Goal: Complete application form

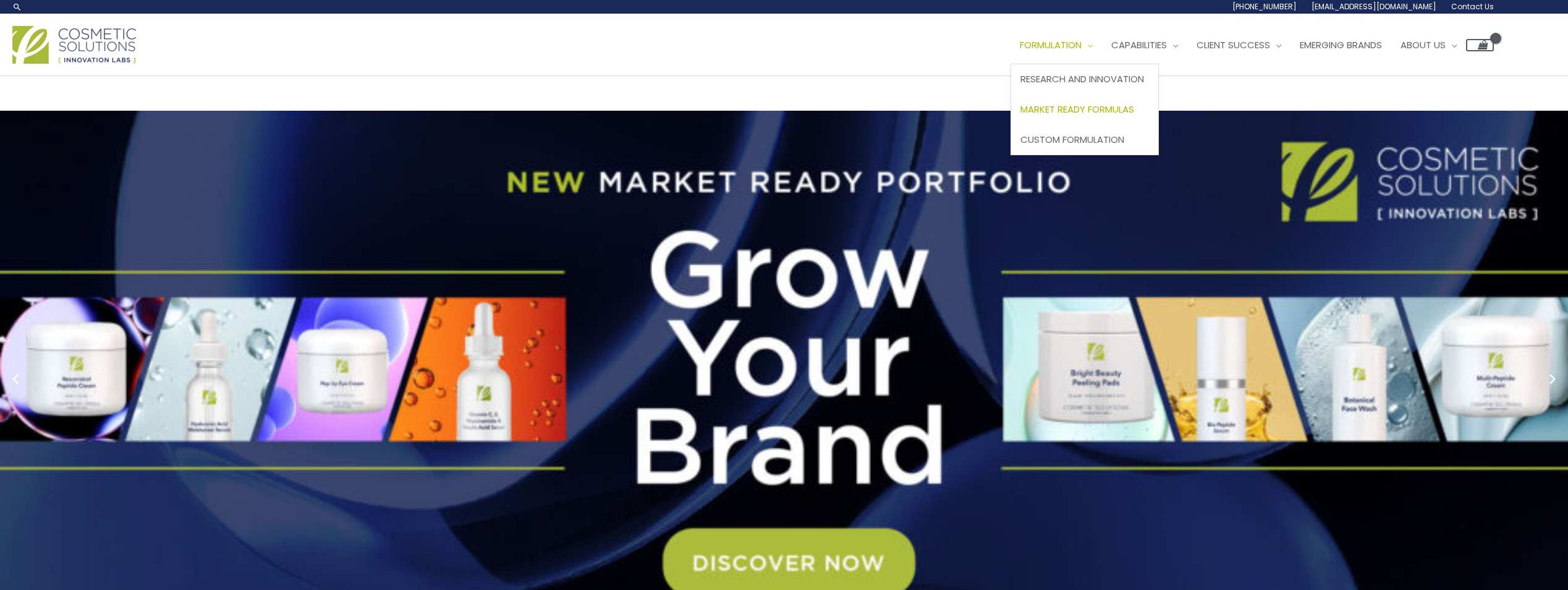
click at [1088, 114] on span "Market Ready Formulas" at bounding box center [1078, 108] width 114 height 13
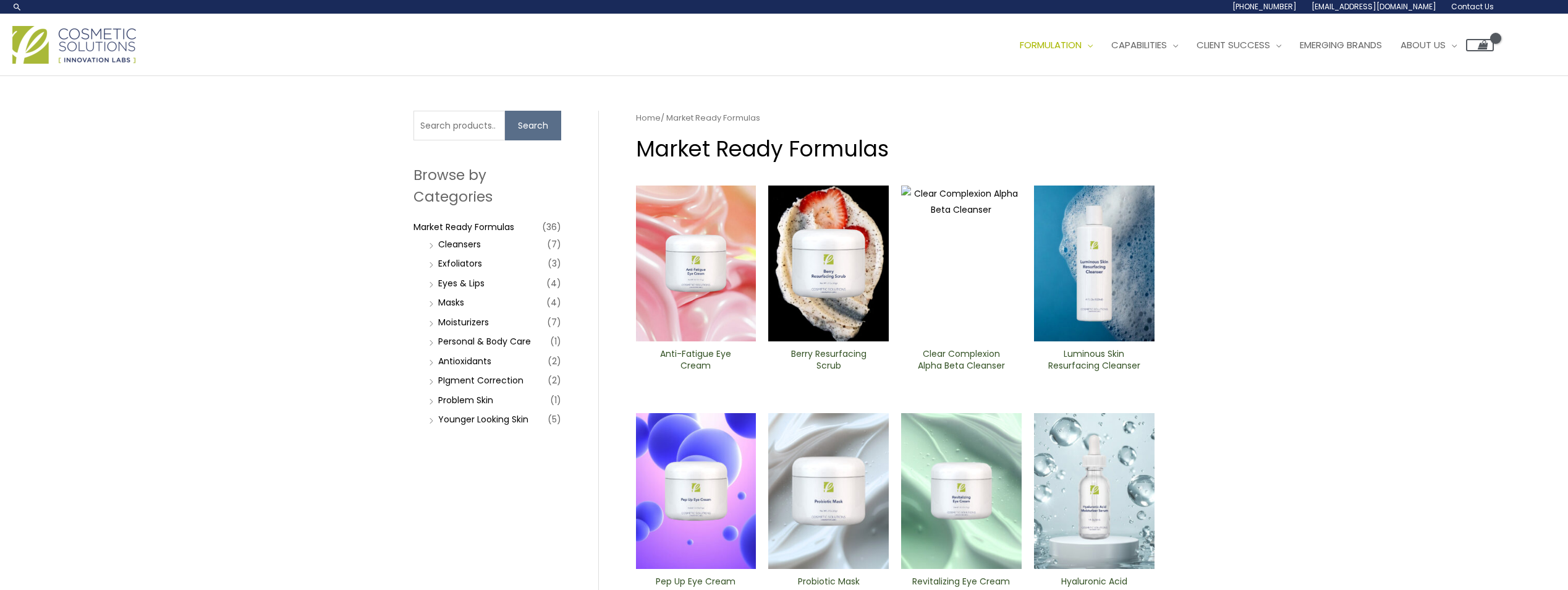
click at [718, 350] on h2 "Anti-Fatigue Eye Cream" at bounding box center [695, 360] width 100 height 23
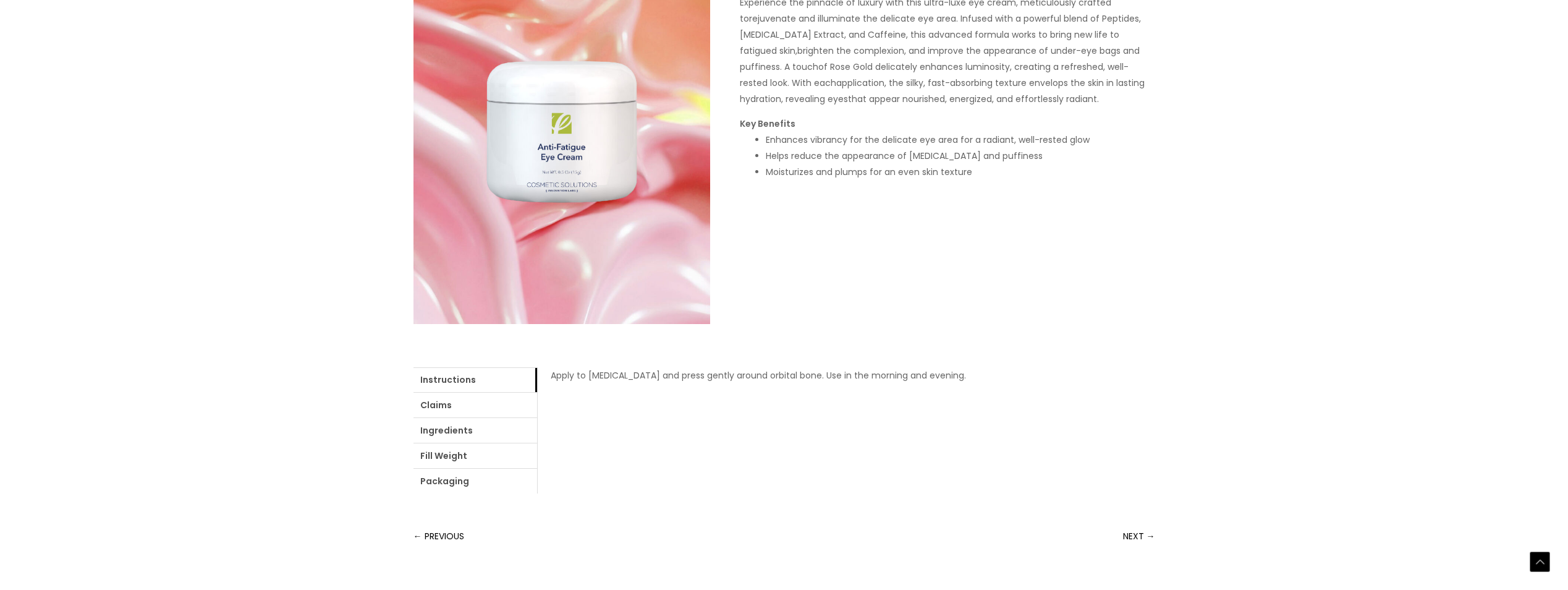
scroll to position [248, 0]
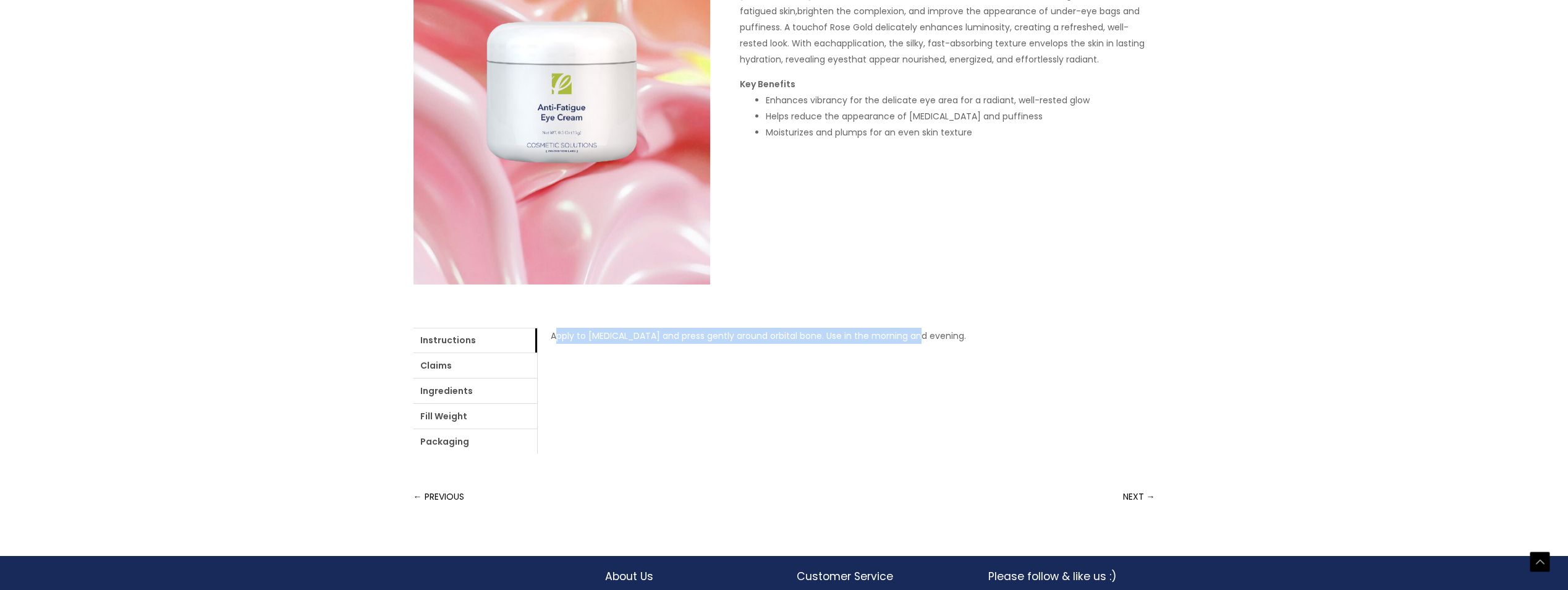
drag, startPoint x: 557, startPoint y: 336, endPoint x: 920, endPoint y: 341, distance: 363.0
click at [920, 341] on p "Apply to ring finger and press gently around orbital bone. Use in the morning a…" at bounding box center [846, 336] width 592 height 16
drag, startPoint x: 920, startPoint y: 341, endPoint x: 945, endPoint y: 377, distance: 43.8
click at [945, 377] on div "Apply to ring finger and press gently around orbital bone. Use in the morning a…" at bounding box center [845, 391] width 618 height 126
click at [464, 361] on link "Claims" at bounding box center [476, 366] width 124 height 25
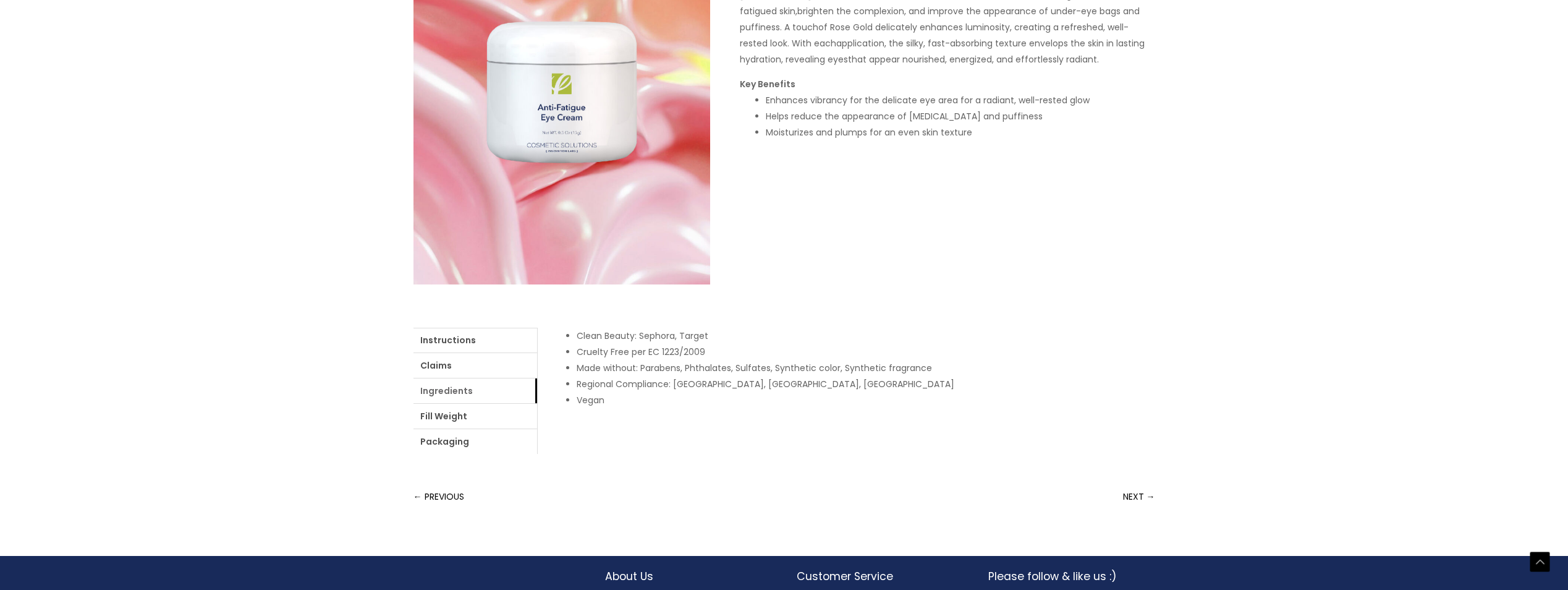
click at [445, 394] on link "Ingredients" at bounding box center [476, 391] width 124 height 25
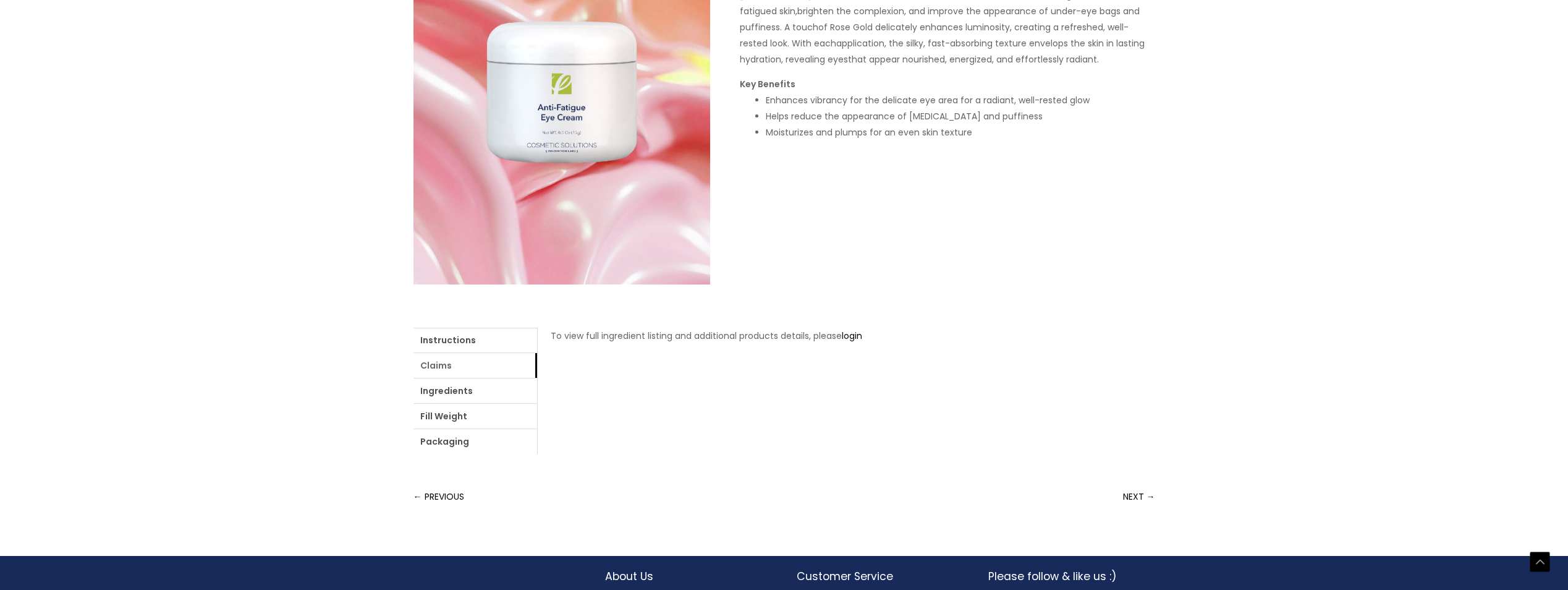
click at [447, 373] on link "Claims" at bounding box center [476, 366] width 124 height 25
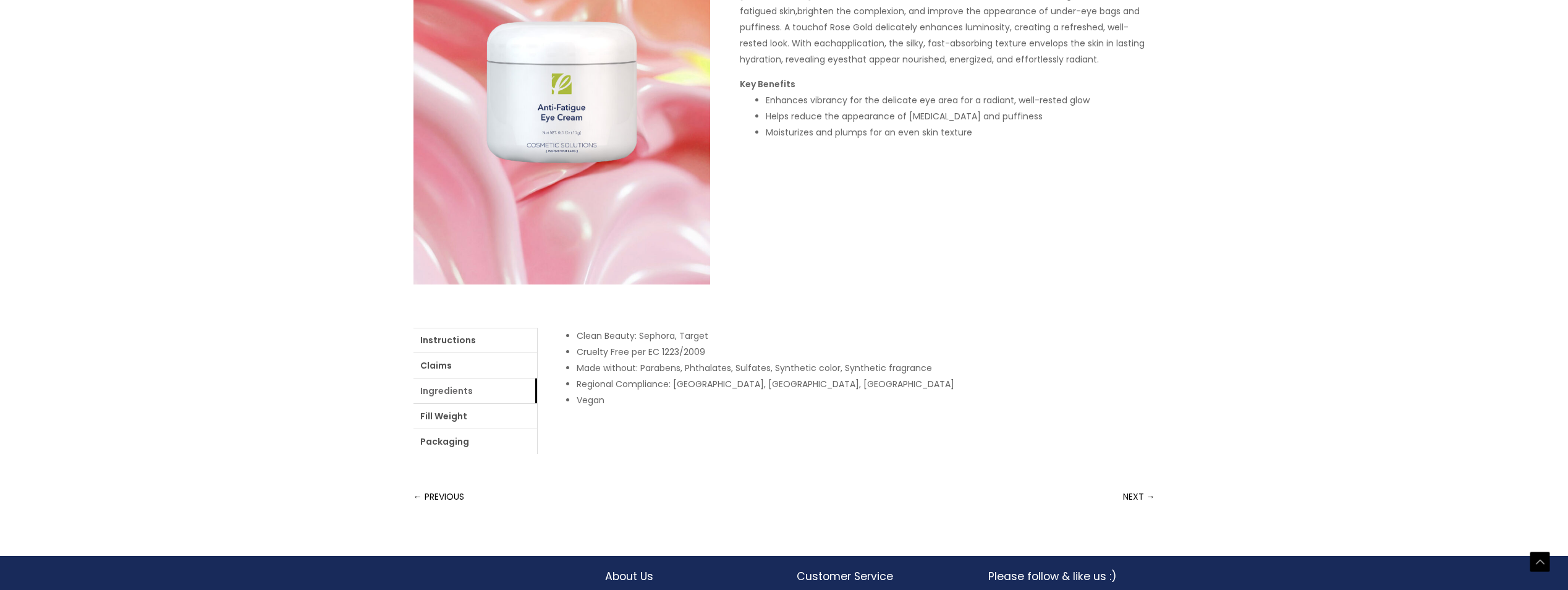
click at [449, 391] on link "Ingredients" at bounding box center [476, 391] width 124 height 25
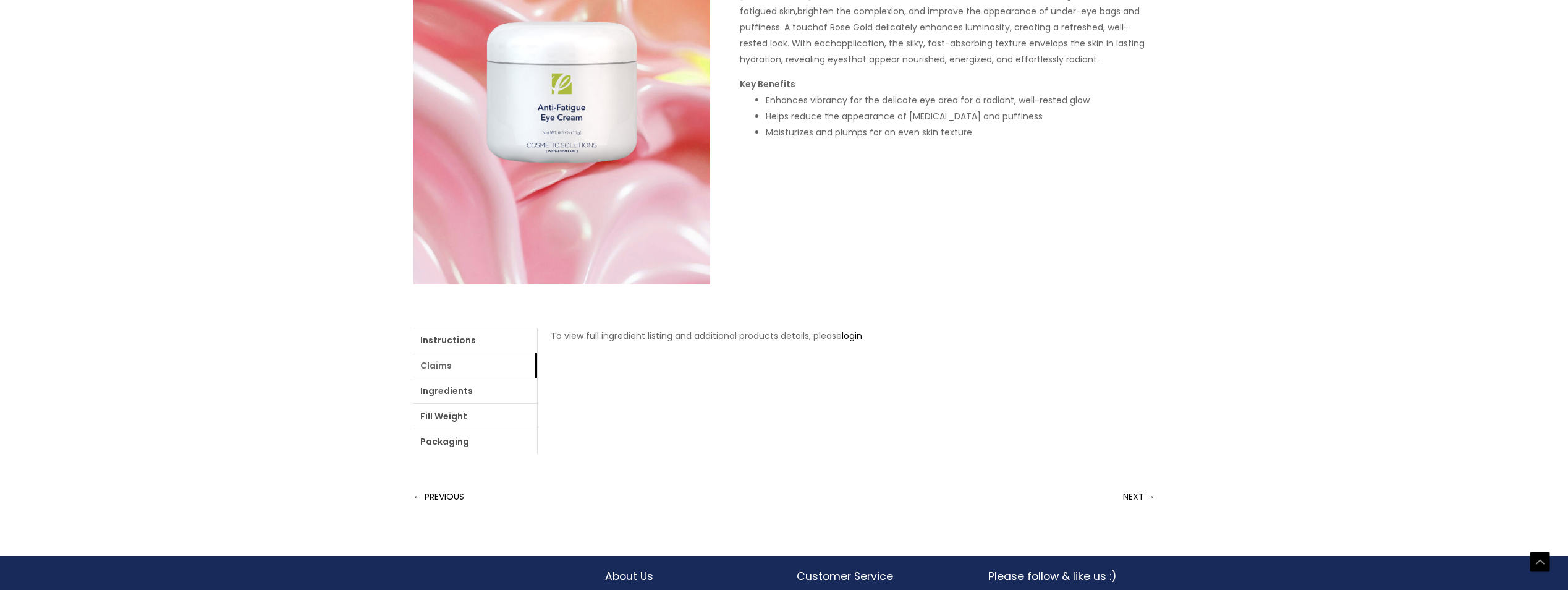
click at [445, 366] on link "Claims" at bounding box center [476, 366] width 124 height 25
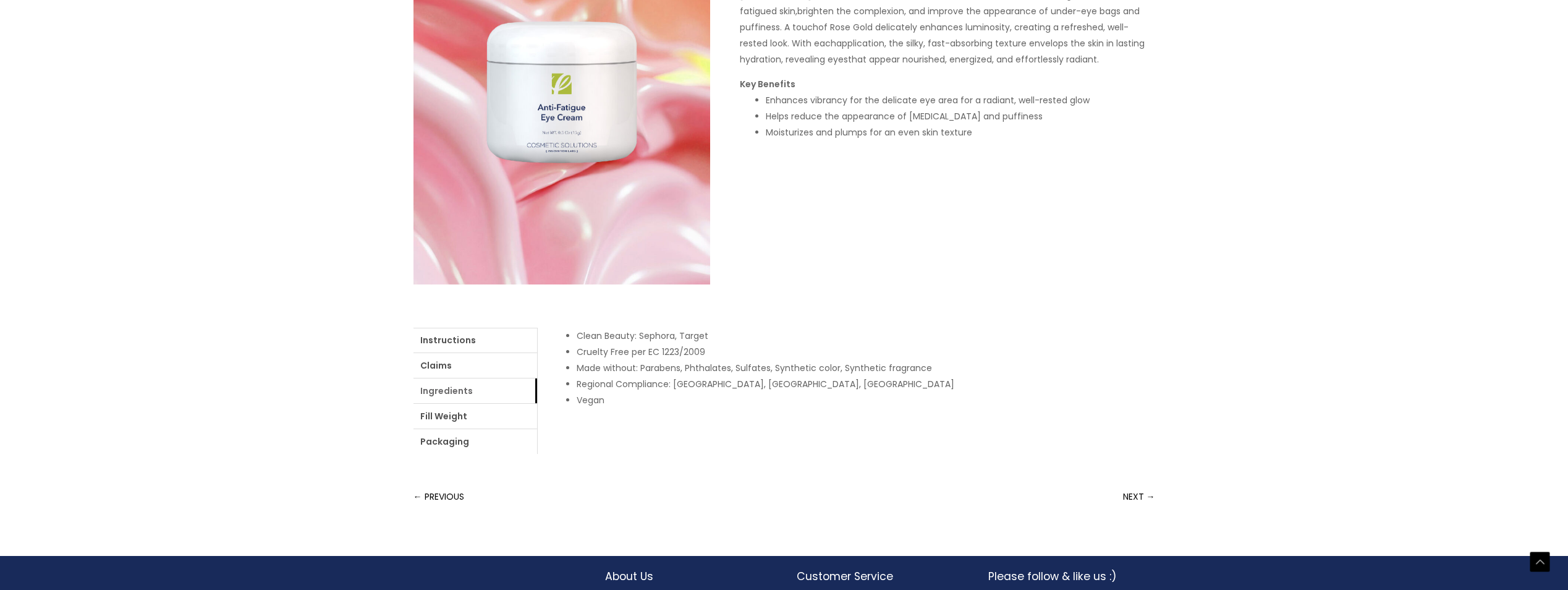
click at [443, 386] on link "Ingredients" at bounding box center [476, 391] width 124 height 25
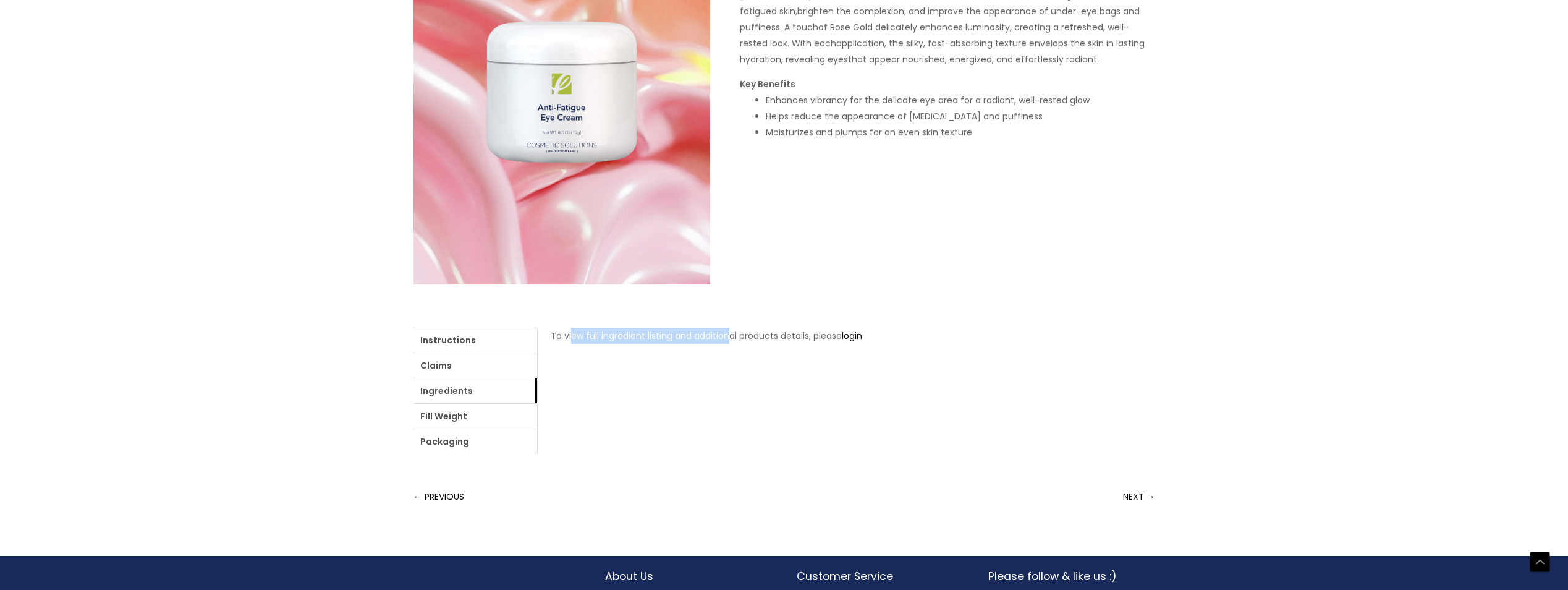
drag, startPoint x: 573, startPoint y: 336, endPoint x: 770, endPoint y: 333, distance: 197.0
click at [770, 333] on p "To view full ingredient listing and additional products details, please login" at bounding box center [846, 336] width 592 height 16
click at [772, 333] on p "To view full ingredient listing and additional products details, please login" at bounding box center [846, 336] width 592 height 16
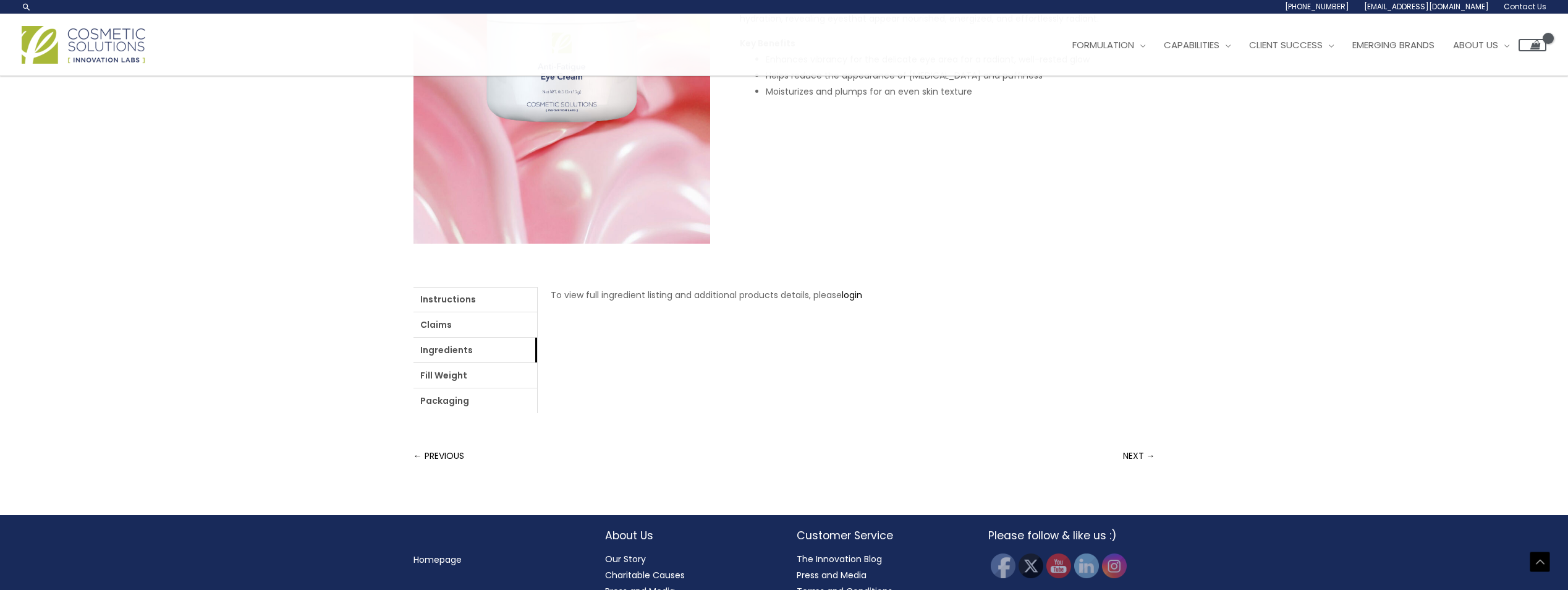
scroll to position [0, 0]
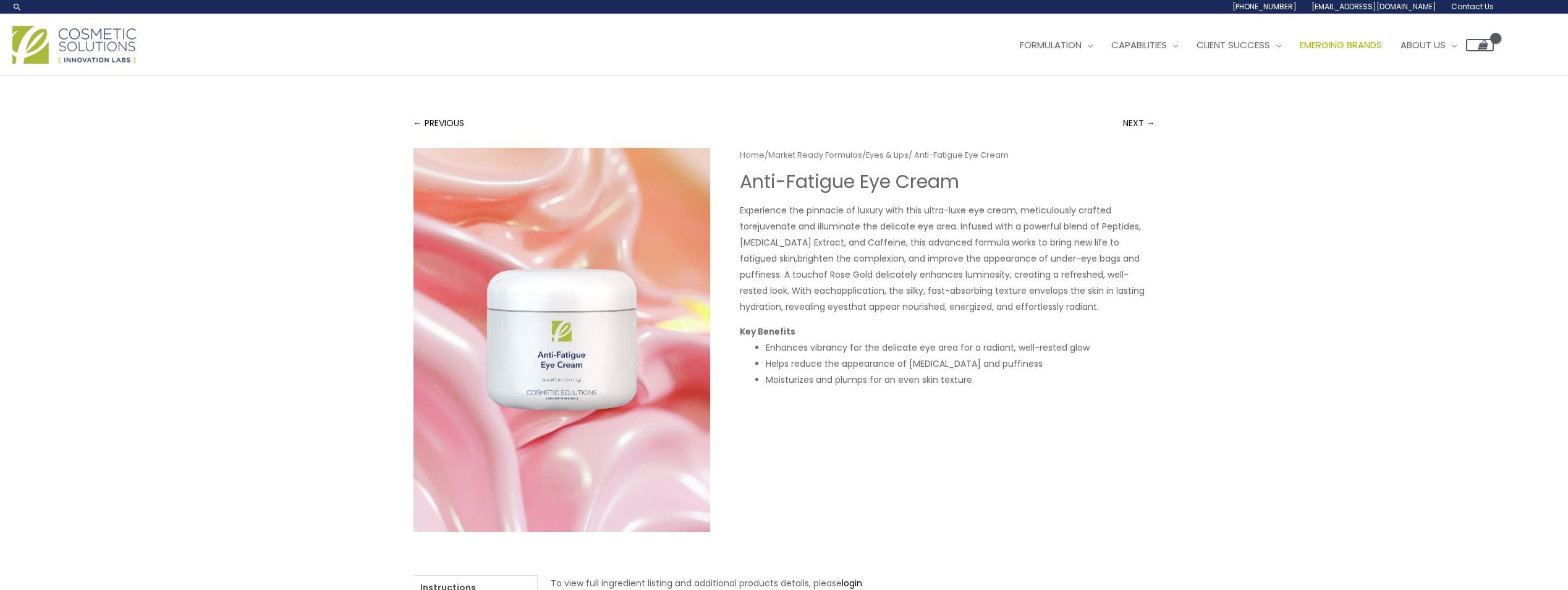
click at [1369, 48] on span "Emerging Brands" at bounding box center [1341, 44] width 82 height 13
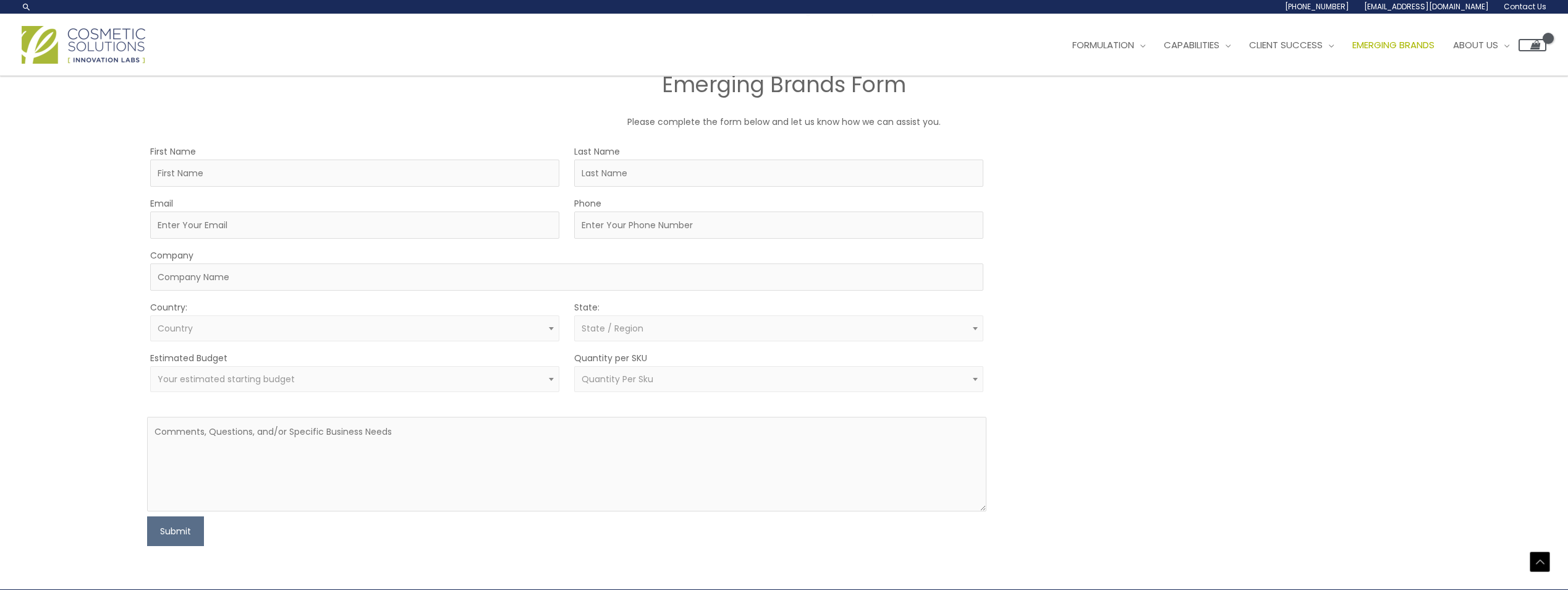
scroll to position [556, 0]
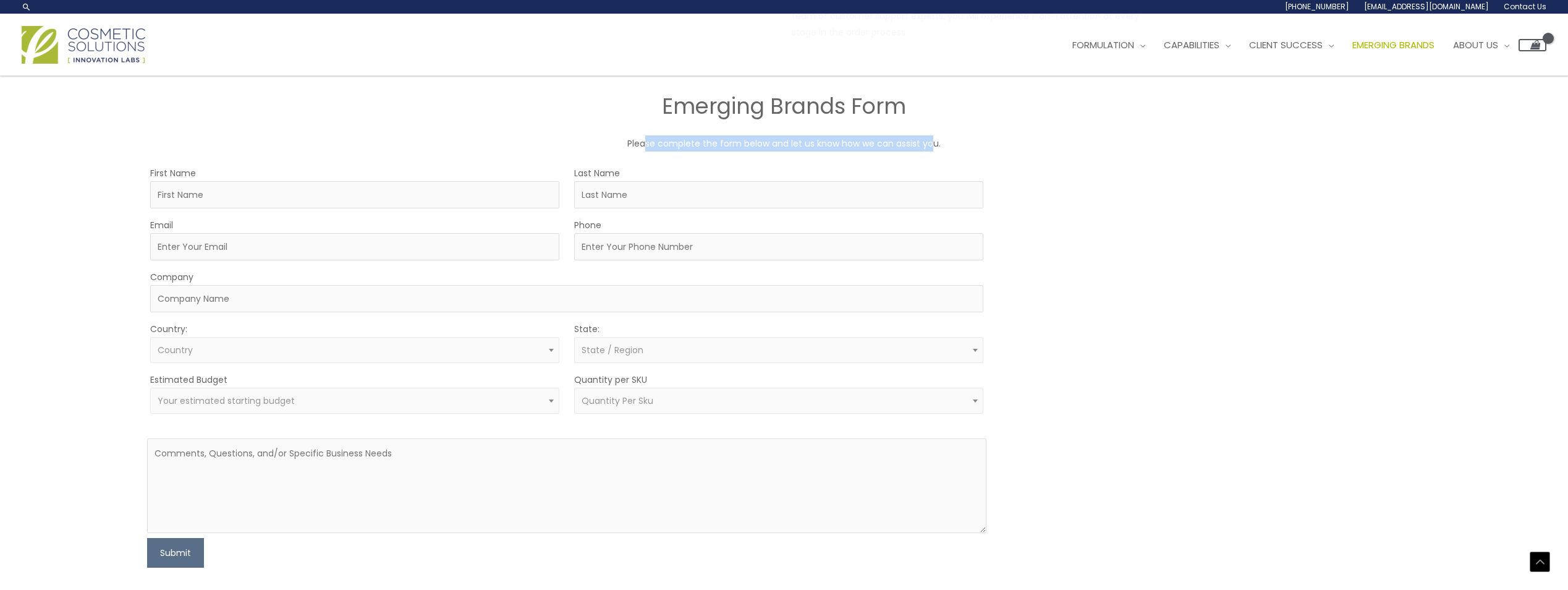
drag, startPoint x: 646, startPoint y: 143, endPoint x: 963, endPoint y: 146, distance: 317.0
click at [963, 146] on p "Please complete the form below and let us know how we can assist you." at bounding box center [784, 143] width 742 height 16
drag, startPoint x: 963, startPoint y: 146, endPoint x: 991, endPoint y: 154, distance: 29.1
click at [991, 154] on div "EMERGING BRANDS There are more than 30.2 million small businesses in the U.S., …" at bounding box center [784, 65] width 742 height 1021
click at [417, 191] on input "First Name" at bounding box center [354, 194] width 409 height 27
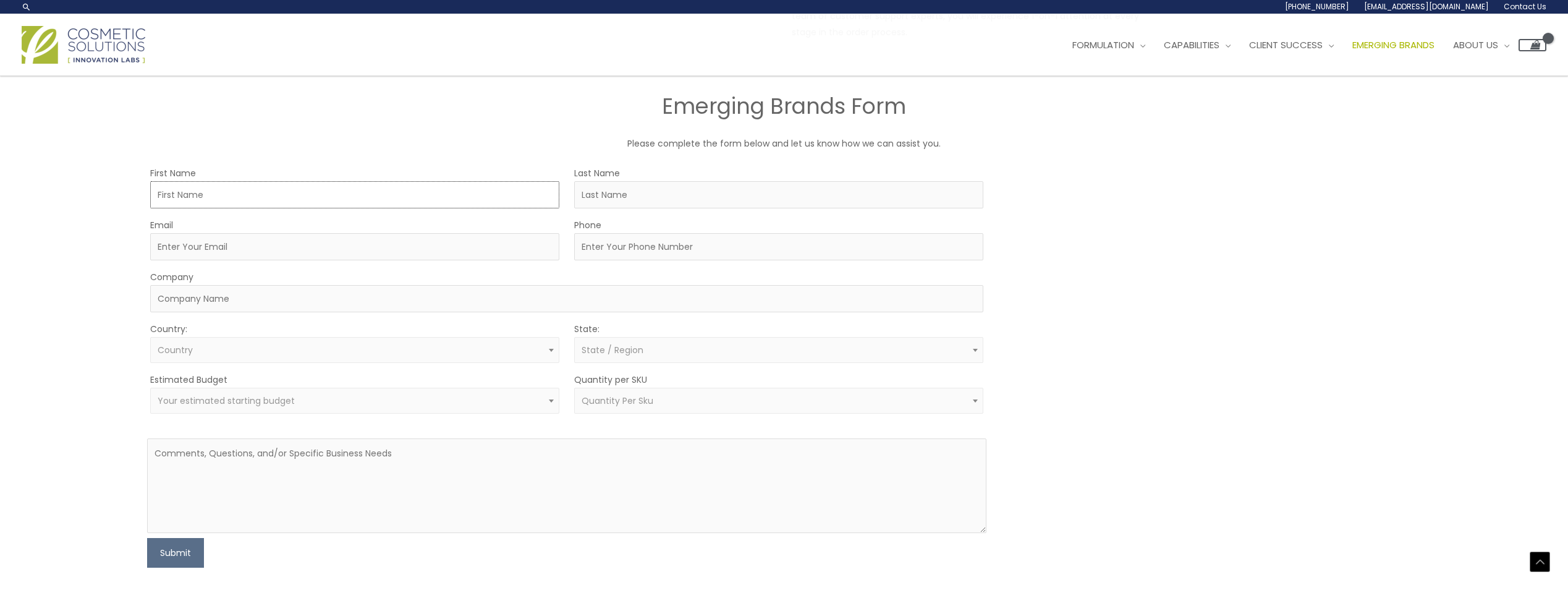
type input "Patteson"
type input "Ryan"
type input "PJAKERYAN@GMAIL.COM"
type input "7277988666"
type input "UNIT 409"
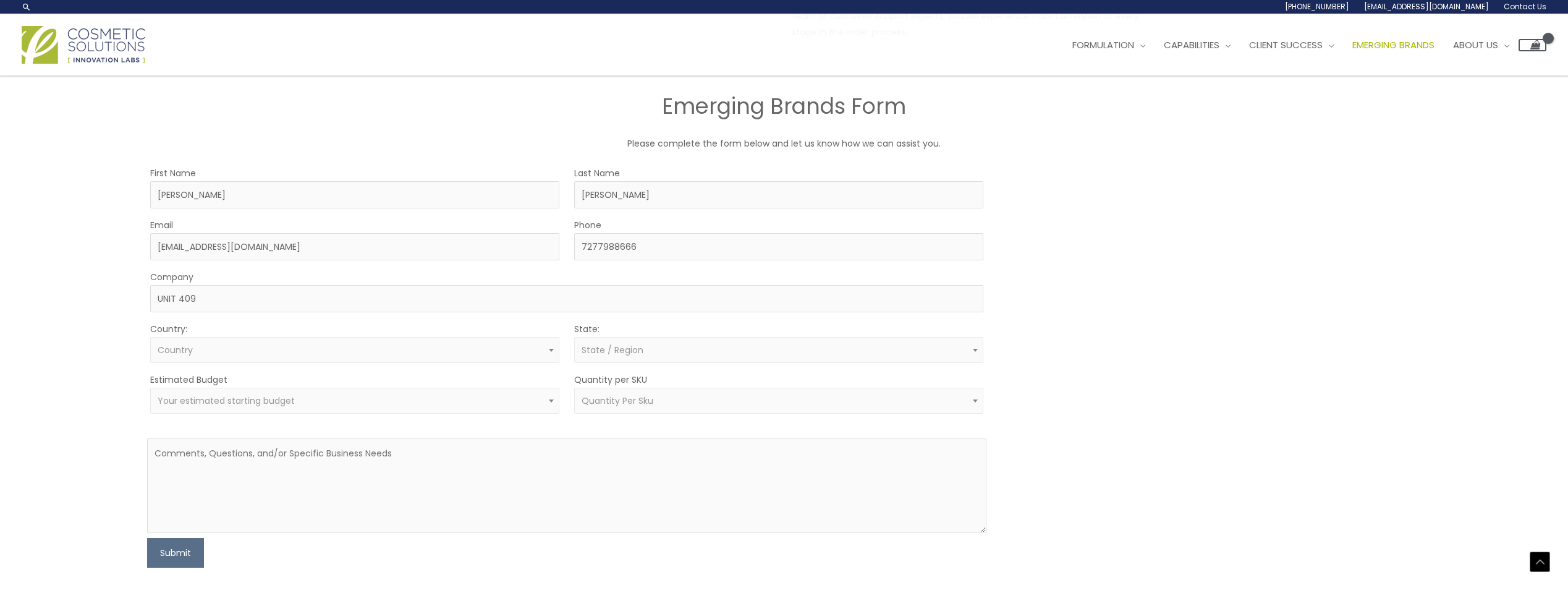
select select "United States"
select select "Florida"
click at [52, 213] on div "EMERGING BRANDS There are more than 30.2 million small businesses in the U.S., …" at bounding box center [784, 65] width 1568 height 1091
drag, startPoint x: 221, startPoint y: 294, endPoint x: 110, endPoint y: 289, distance: 111.1
click at [114, 287] on div "EMERGING BRANDS There are more than 30.2 million small businesses in the U.S., …" at bounding box center [784, 65] width 1568 height 1091
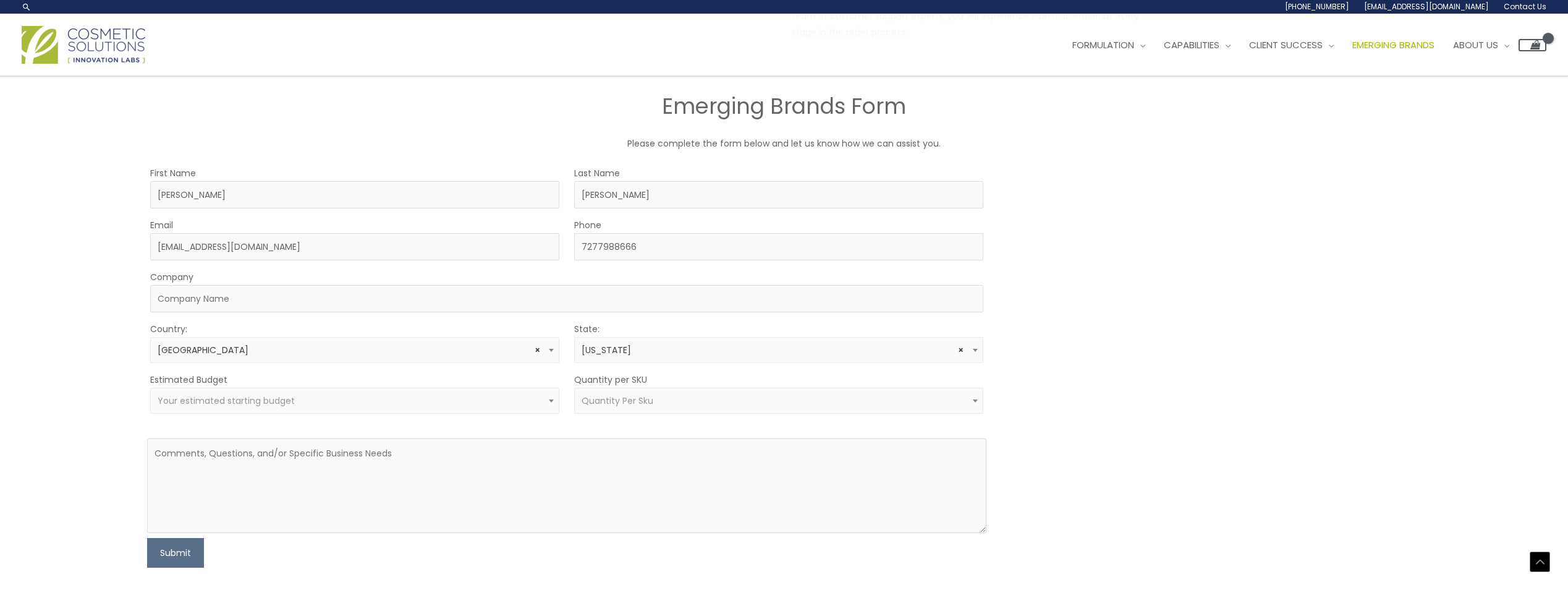
click at [104, 289] on div "EMERGING BRANDS There are more than 30.2 million small businesses in the U.S., …" at bounding box center [784, 65] width 1568 height 1091
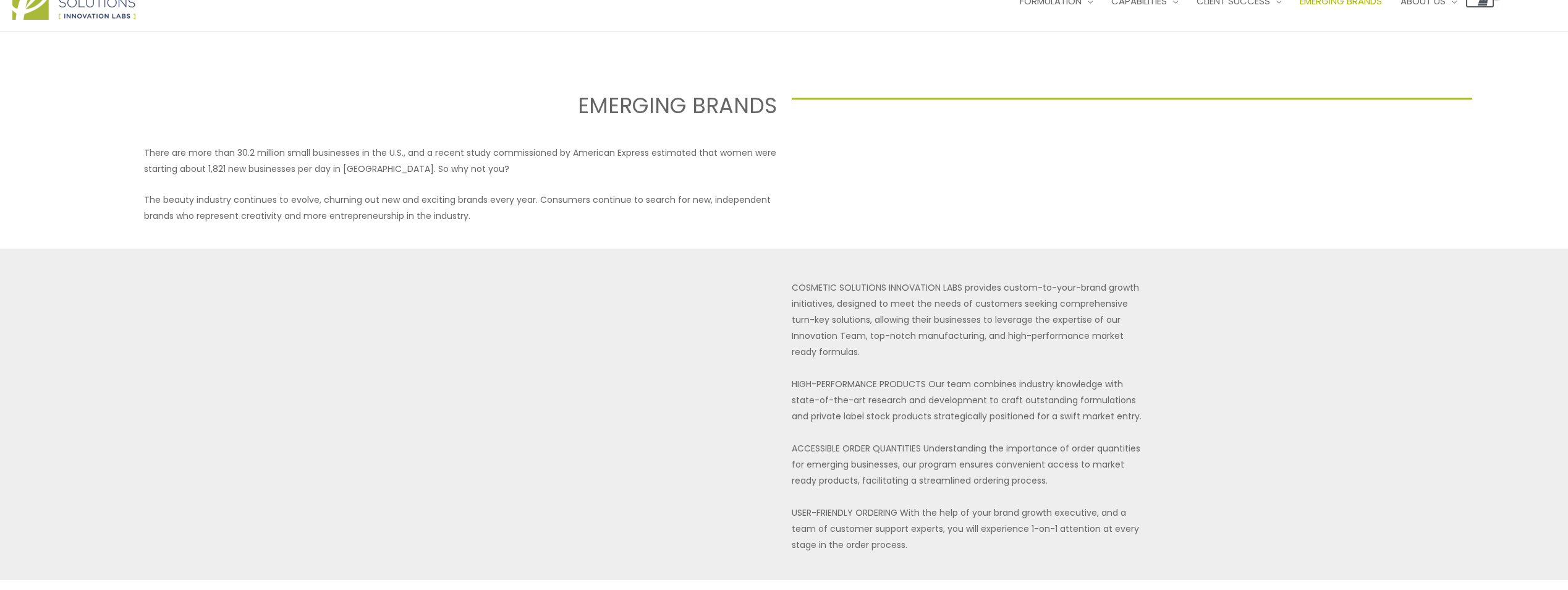
scroll to position [0, 0]
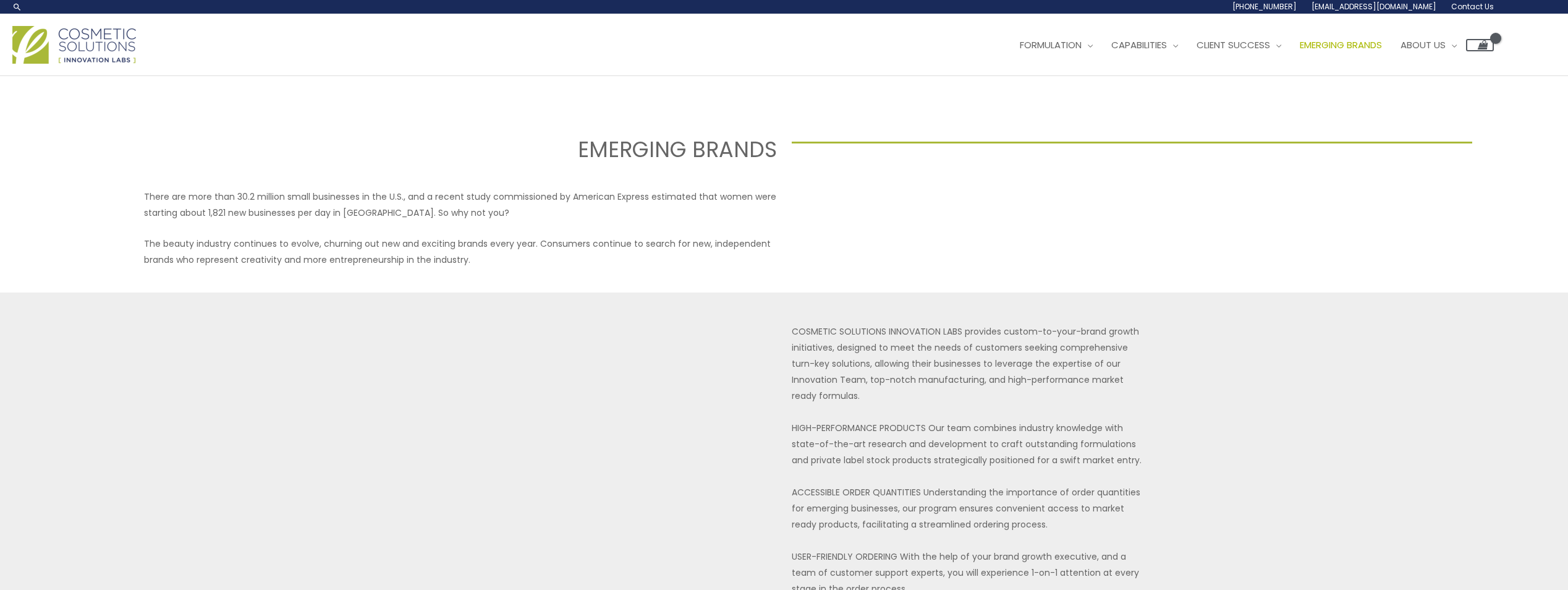
click at [101, 30] on img at bounding box center [74, 44] width 124 height 38
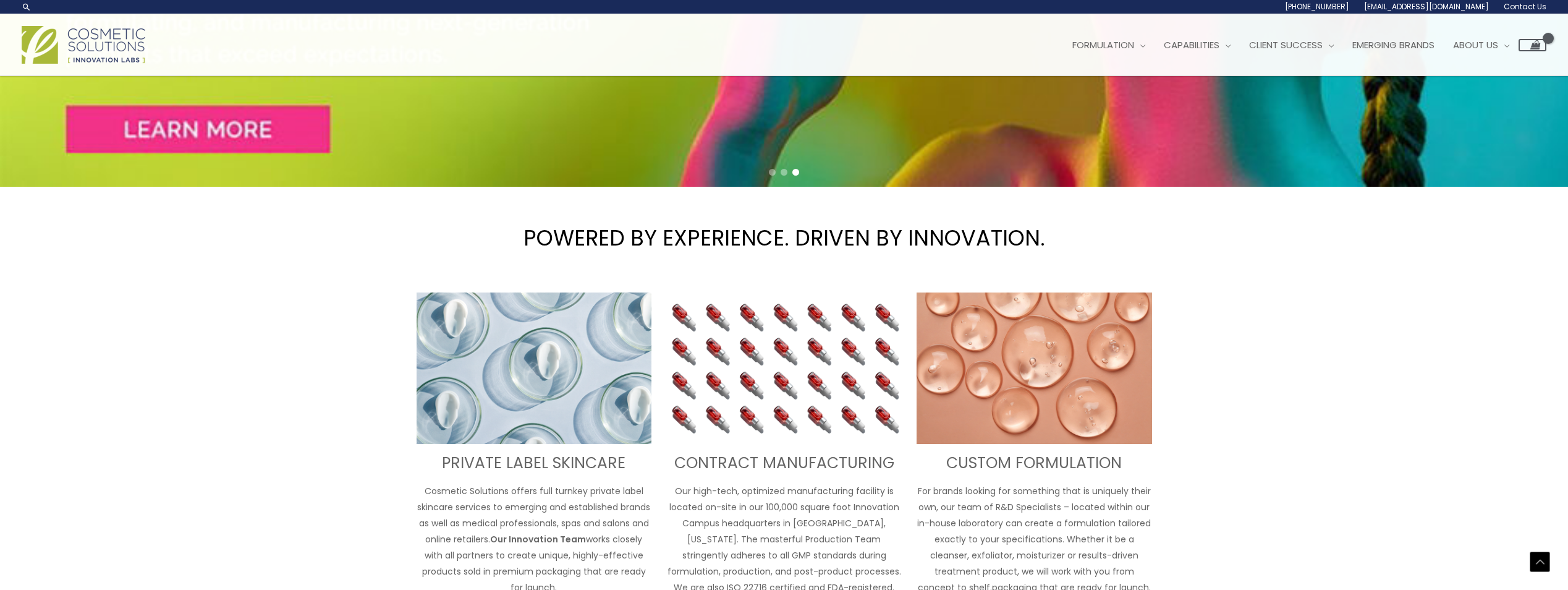
scroll to position [370, 0]
